Goal: Communication & Community: Ask a question

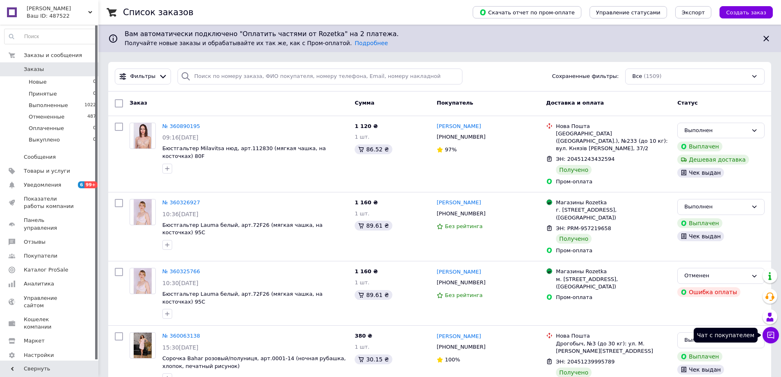
click at [771, 335] on icon at bounding box center [771, 335] width 7 height 7
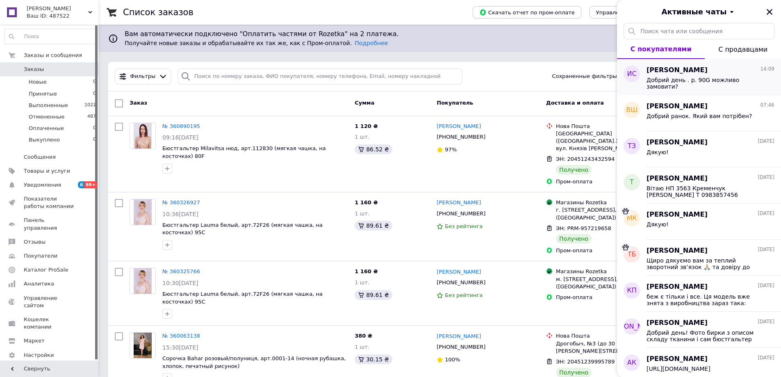
click at [668, 87] on div "Добрий день . р. 90G можливо замовити?" at bounding box center [705, 83] width 116 height 13
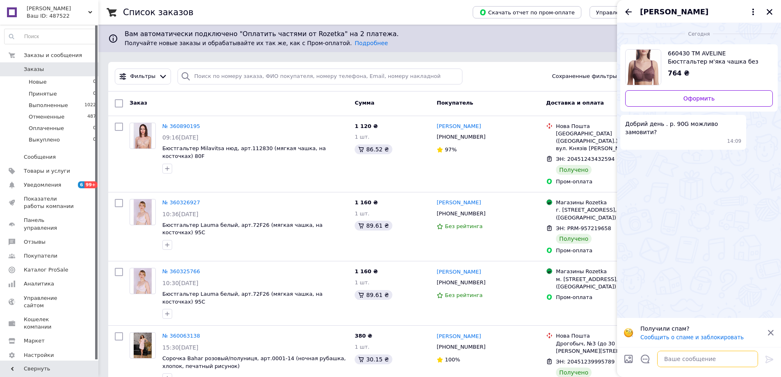
click at [707, 360] on textarea at bounding box center [707, 359] width 101 height 16
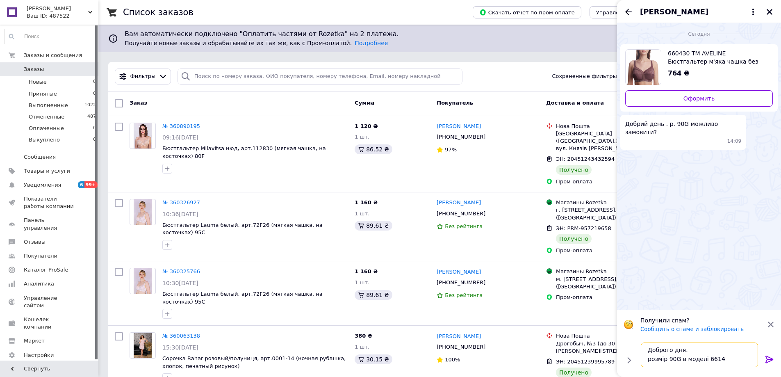
scroll to position [1, 0]
paste textarea "[URL][DOMAIN_NAME]"
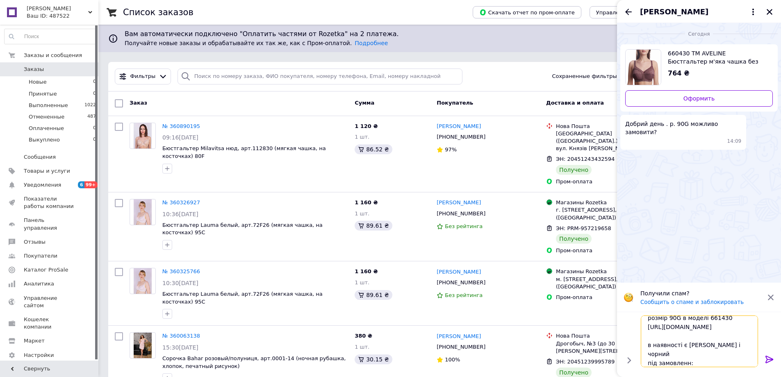
scroll to position [24, 0]
click at [687, 363] on textarea "Доброго дня. розмір 90G в моделі 661430 [URL][DOMAIN_NAME] в наявності є [PERSO…" at bounding box center [699, 341] width 117 height 52
paste textarea "чёрный белый брусника нюд суфле"
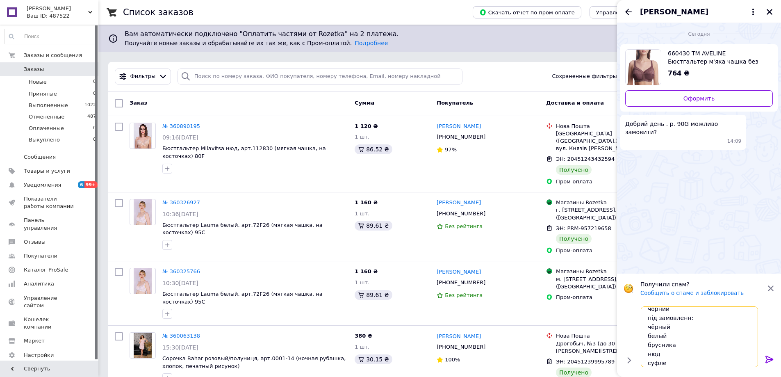
click at [685, 316] on textarea "Доброго дня. розмір 90G в моделі 661430 [URL][DOMAIN_NAME] в наявності є [PERSO…" at bounding box center [699, 336] width 117 height 61
type textarea "Доброго дня. розмір 90G в моделі 661430 [URL][DOMAIN_NAME] в наявності є нюд і …"
click at [769, 358] on icon at bounding box center [770, 359] width 10 height 10
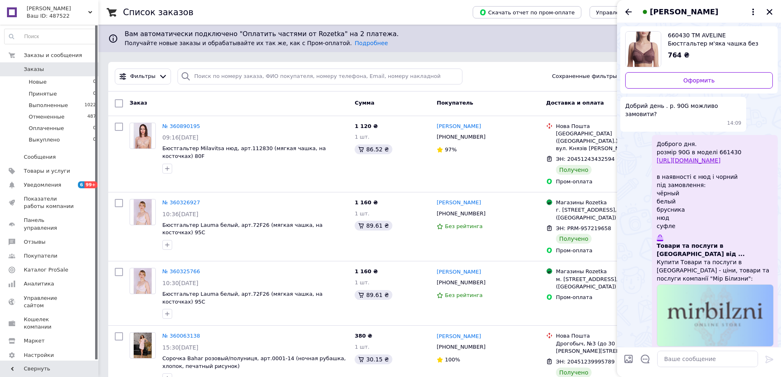
scroll to position [20, 0]
